Goal: Task Accomplishment & Management: Complete application form

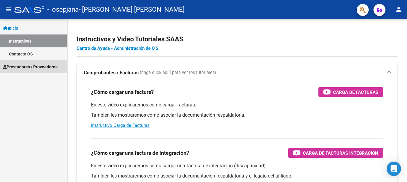
click at [26, 68] on span "Prestadores / Proveedores" at bounding box center [30, 66] width 54 height 7
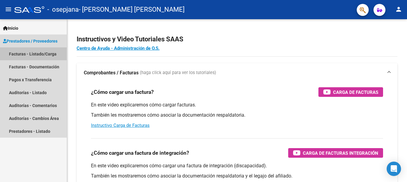
click at [20, 53] on link "Facturas - Listado/Carga" at bounding box center [33, 53] width 67 height 13
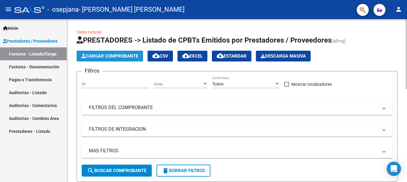
click at [116, 57] on span "Cargar Comprobante" at bounding box center [109, 55] width 57 height 5
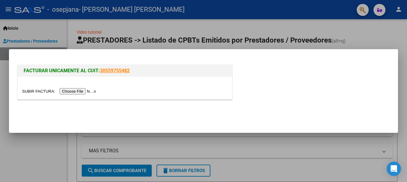
click at [90, 92] on input "file" at bounding box center [60, 91] width 76 height 6
click at [86, 92] on input "file" at bounding box center [60, 91] width 76 height 6
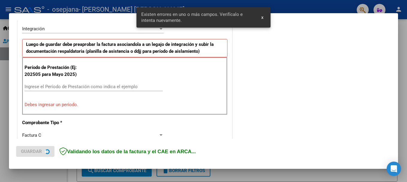
scroll to position [149, 0]
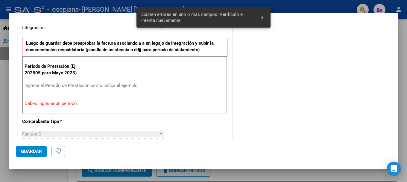
click at [194, 136] on div "CUIT * 27-20951520-8 Ingresar CUIT ANALISIS PRESTADOR [PERSON_NAME] [PERSON_NAM…" at bounding box center [125, 179] width 214 height 466
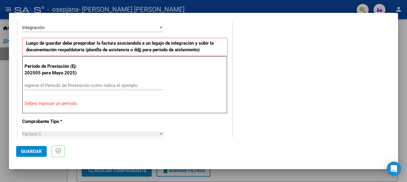
click at [263, 19] on mat-dialog-container "COMPROBANTE VER COMPROBANTE El comprobante fue leído exitosamente. DATOS DEL CO…" at bounding box center [203, 91] width 389 height 156
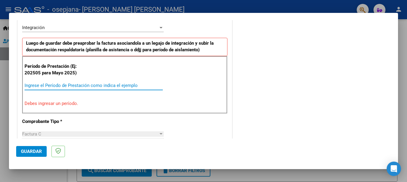
click at [128, 87] on input "Ingrese el Período de Prestación como indica el ejemplo" at bounding box center [94, 85] width 138 height 5
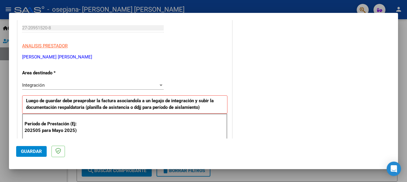
scroll to position [60, 0]
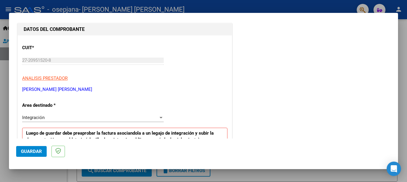
type input "202508"
click at [78, 118] on div "Integración" at bounding box center [90, 117] width 136 height 5
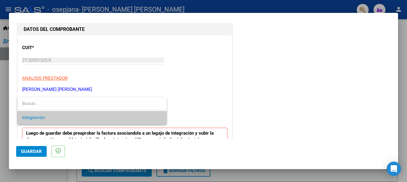
click at [78, 118] on span "Integración" at bounding box center [92, 117] width 140 height 13
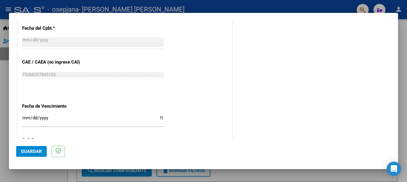
scroll to position [359, 0]
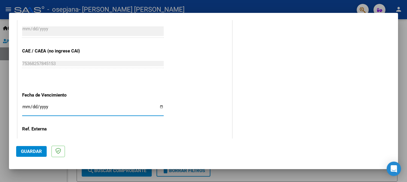
click at [68, 109] on input "Ingresar la fecha" at bounding box center [93, 109] width 142 height 10
click at [158, 108] on input "Ingresar la fecha" at bounding box center [93, 109] width 142 height 10
type input "[DATE]"
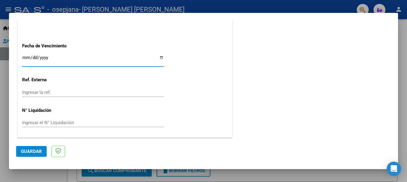
scroll to position [408, 0]
click at [38, 151] on span "Guardar" at bounding box center [31, 150] width 21 height 5
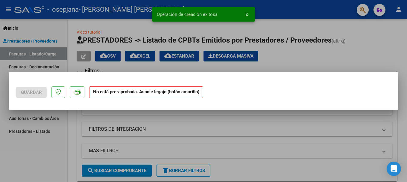
scroll to position [0, 0]
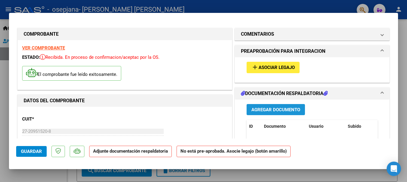
click at [261, 107] on span "Agregar Documento" at bounding box center [275, 109] width 49 height 5
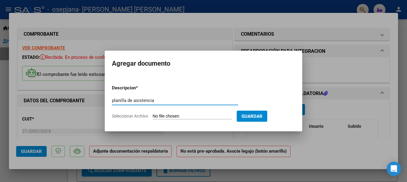
type input "planilla de asistencia"
click at [199, 113] on form "Descripcion * planilla de asistencia Escriba aquí una descripcion Seleccionar A…" at bounding box center [203, 102] width 183 height 44
click at [130, 114] on span "Seleccionar Archivo" at bounding box center [130, 115] width 36 height 5
click at [153, 114] on input "Seleccionar Archivo" at bounding box center [192, 116] width 79 height 6
type input "C:\fakepath\[PERSON_NAME] mes [PERSON_NAME].pdf"
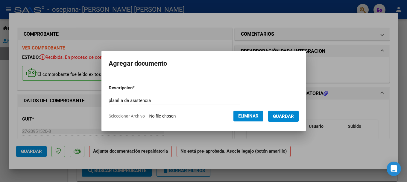
click at [282, 114] on span "Guardar" at bounding box center [283, 115] width 21 height 5
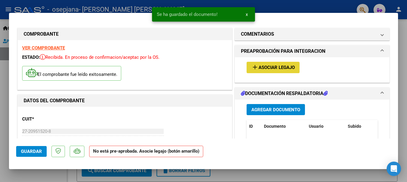
click at [252, 65] on mat-icon "add" at bounding box center [254, 66] width 7 height 7
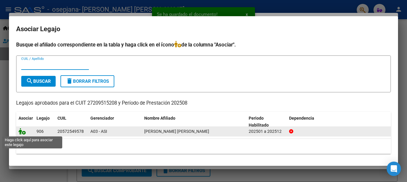
click at [22, 132] on icon at bounding box center [22, 131] width 7 height 7
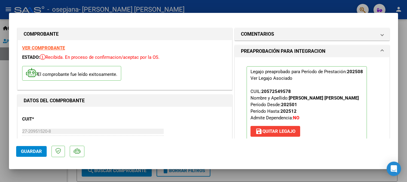
click at [37, 153] on span "Guardar" at bounding box center [31, 150] width 21 height 5
click at [399, 10] on div at bounding box center [203, 91] width 407 height 182
type input "$ 0,00"
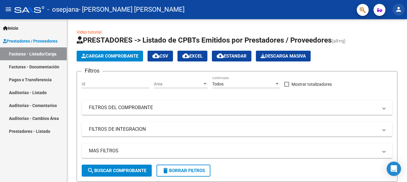
click at [398, 10] on mat-icon "person" at bounding box center [398, 9] width 7 height 7
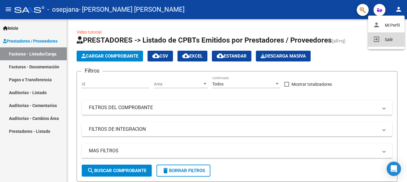
click at [388, 40] on button "exit_to_app Salir" at bounding box center [386, 39] width 36 height 14
